Goal: Find specific page/section

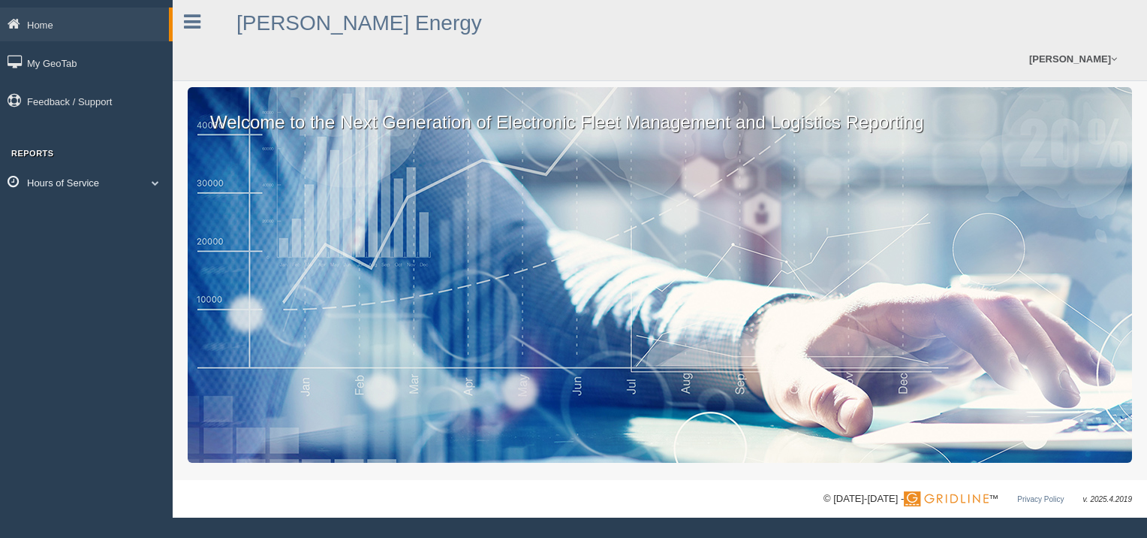
click at [79, 183] on link "Hours of Service" at bounding box center [86, 182] width 173 height 34
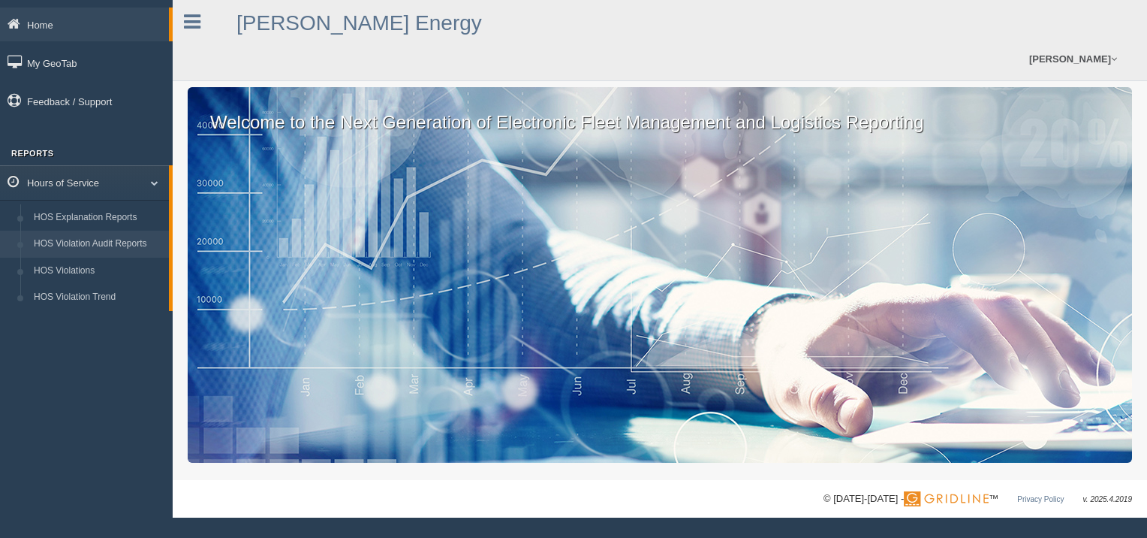
click at [86, 246] on link "HOS Violation Audit Reports" at bounding box center [98, 243] width 142 height 27
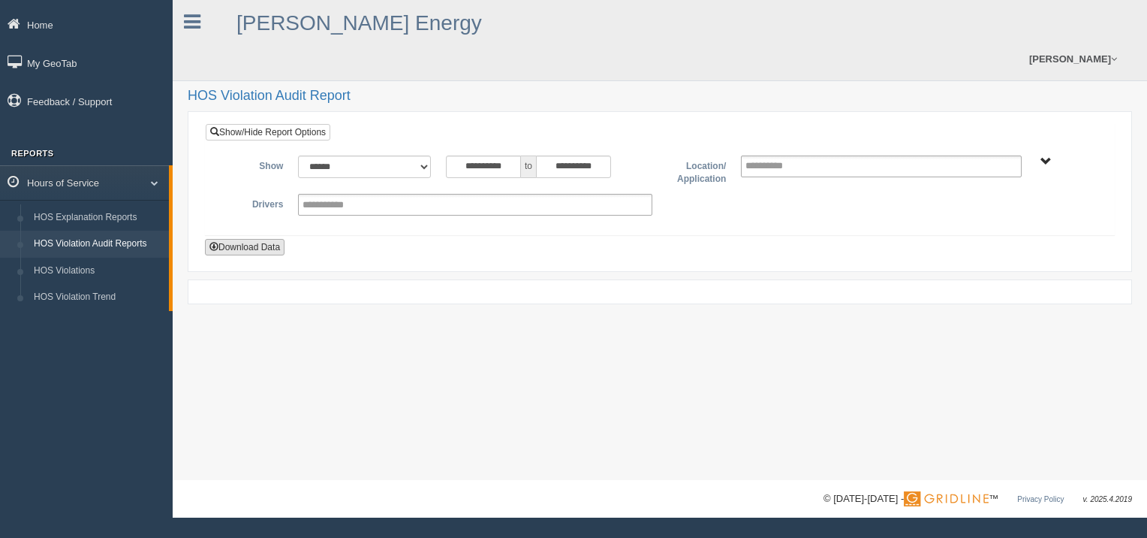
click at [258, 239] on button "Download Data" at bounding box center [245, 247] width 80 height 17
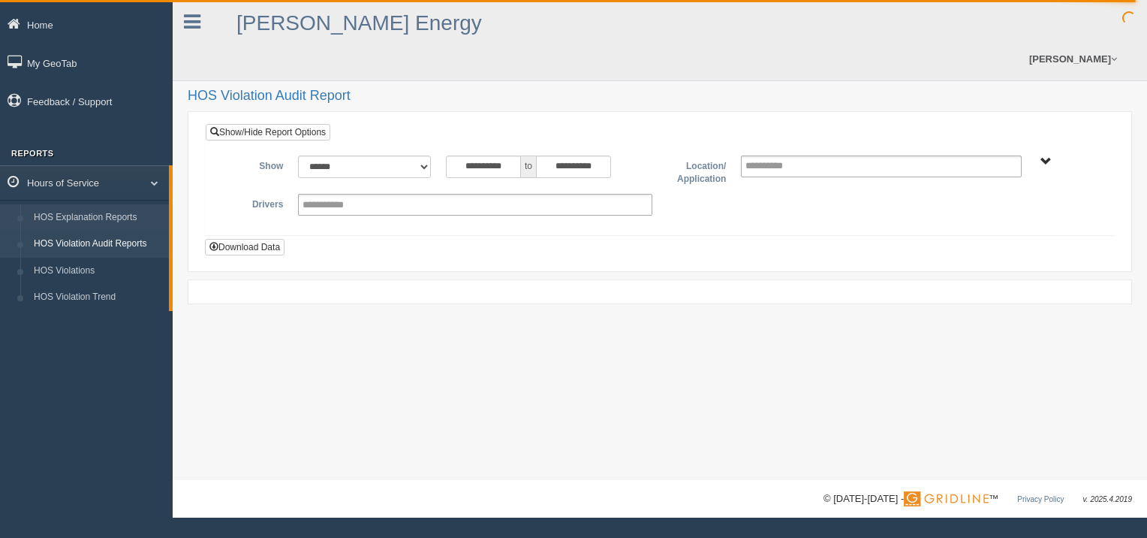
click at [91, 218] on link "HOS Explanation Reports" at bounding box center [98, 217] width 142 height 27
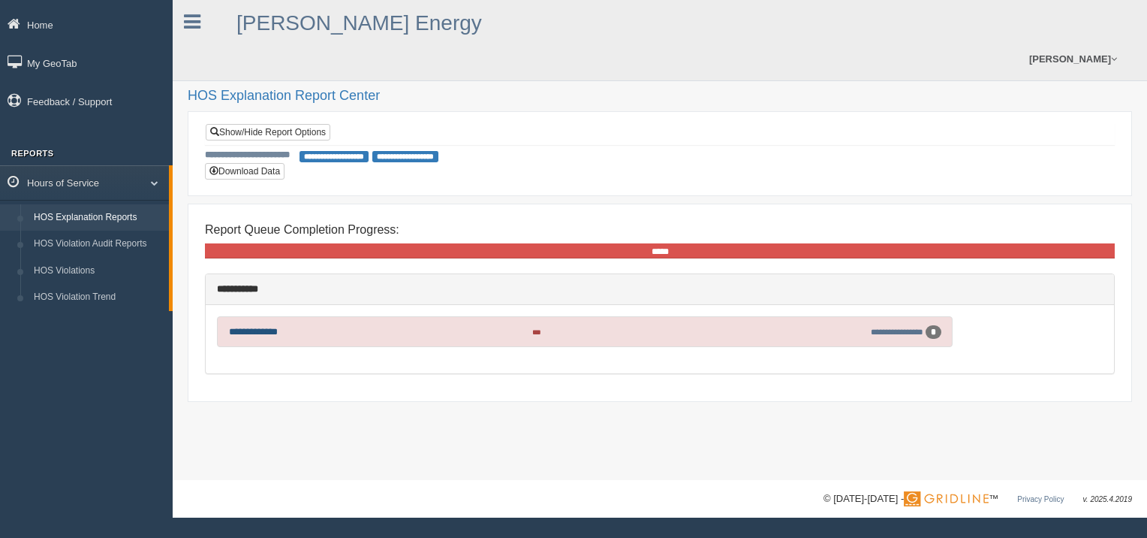
click at [252, 327] on link "**********" at bounding box center [253, 332] width 49 height 10
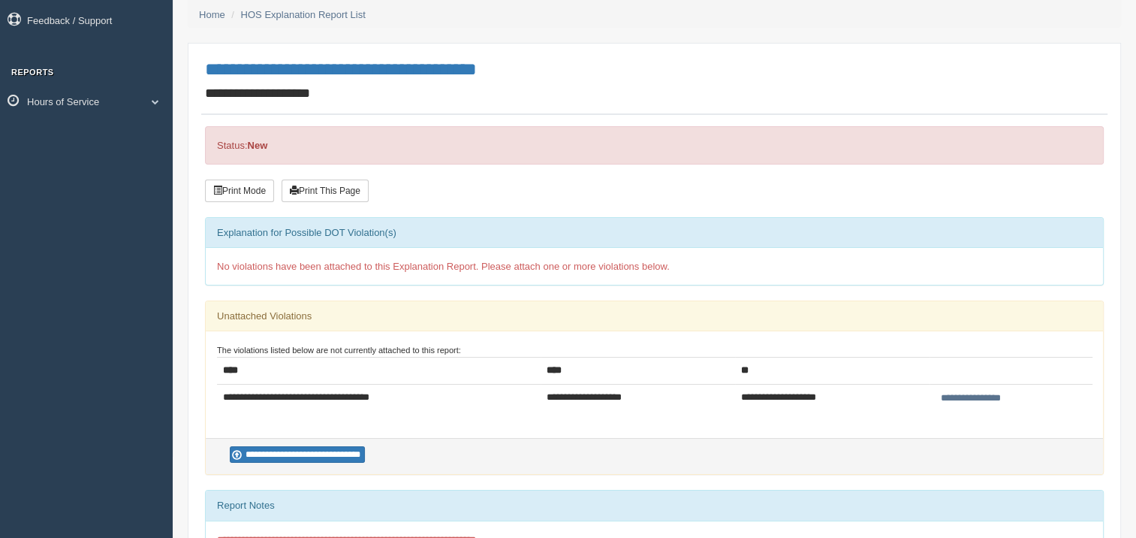
scroll to position [38, 0]
